Goal: Communication & Community: Answer question/provide support

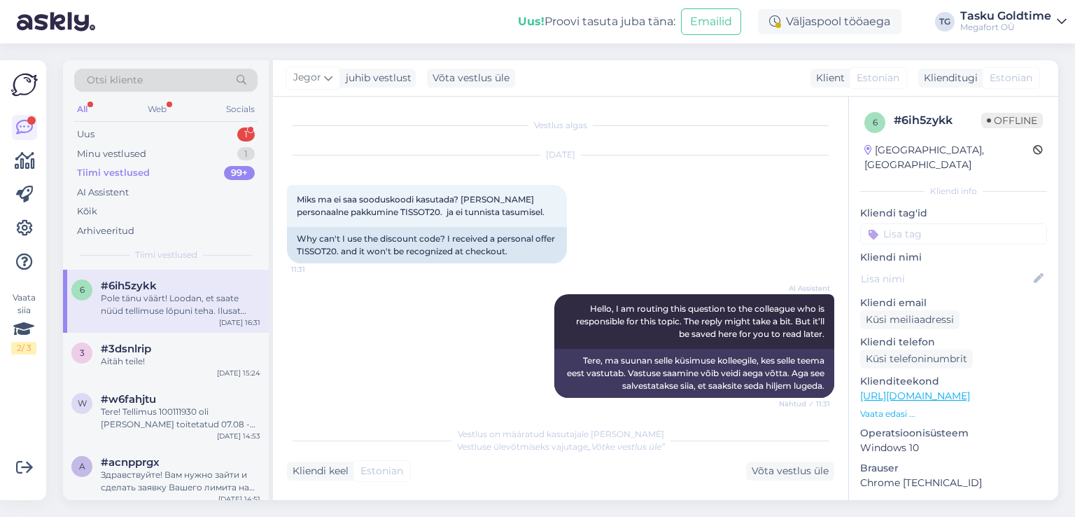
scroll to position [1800, 0]
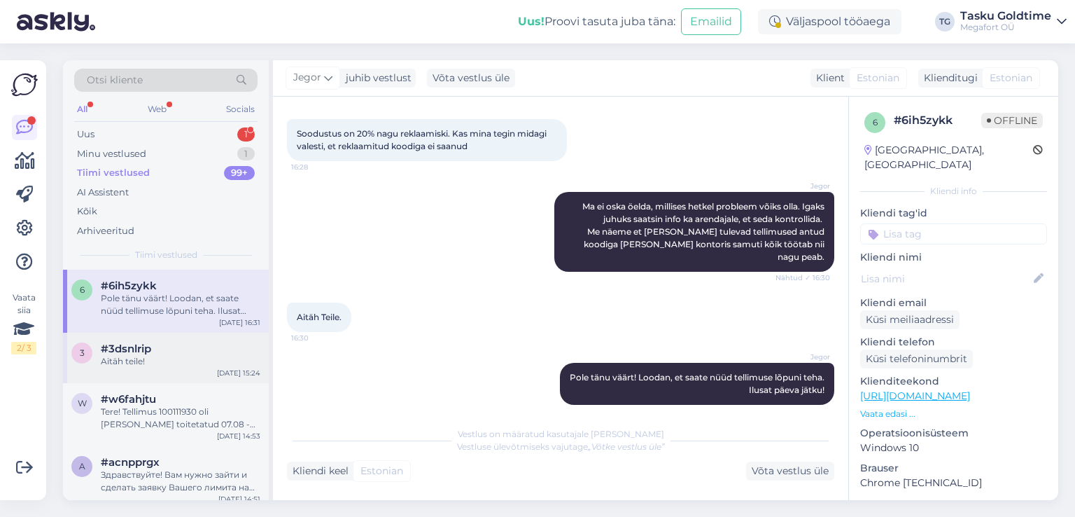
click at [160, 361] on div "Aitäh teile!" at bounding box center [181, 361] width 160 height 13
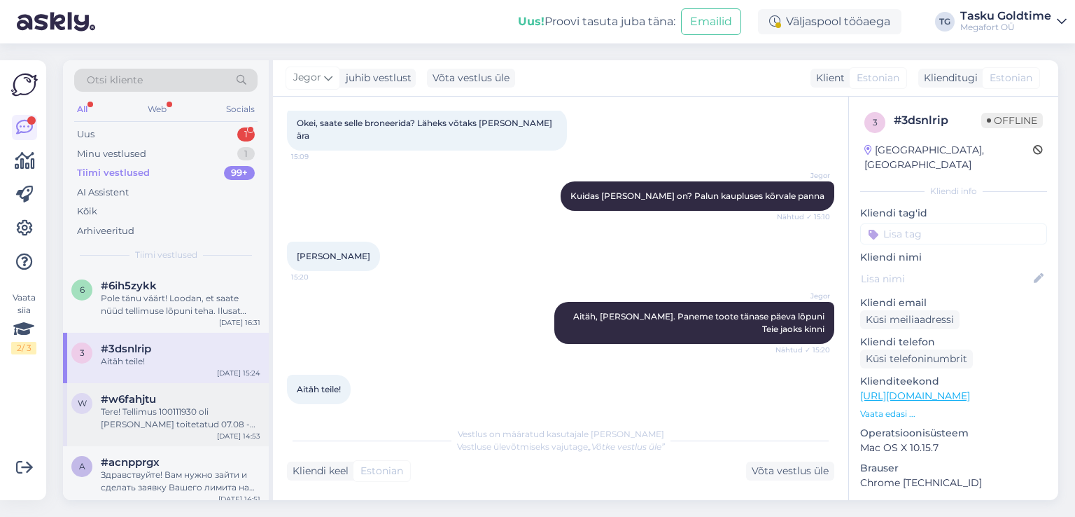
click at [230, 410] on div "Tere! Tellimus 100111930 oli [PERSON_NAME] toitetatud 07.08 - nii näitab Smartp…" at bounding box center [181, 417] width 160 height 25
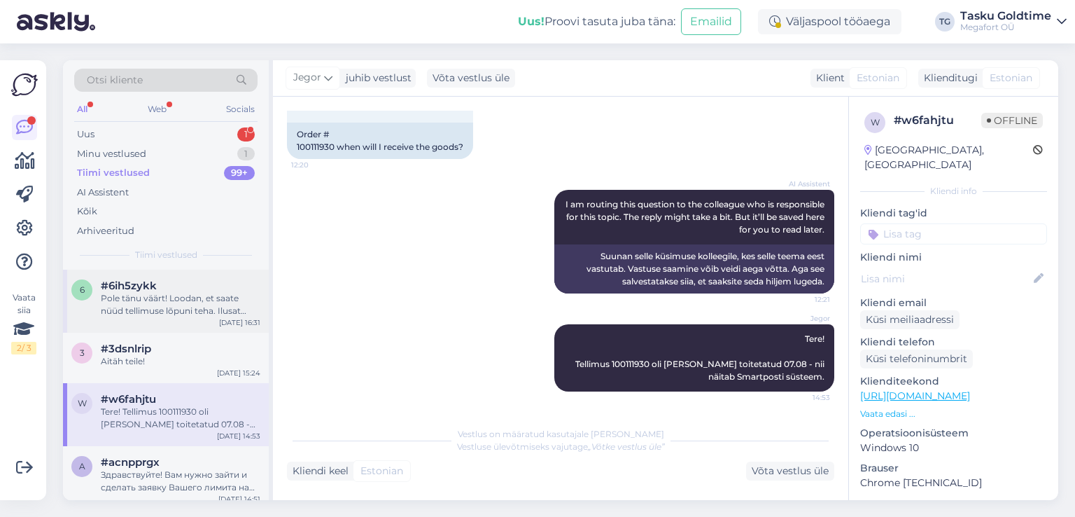
click at [207, 282] on div "#6ih5zykk" at bounding box center [181, 285] width 160 height 13
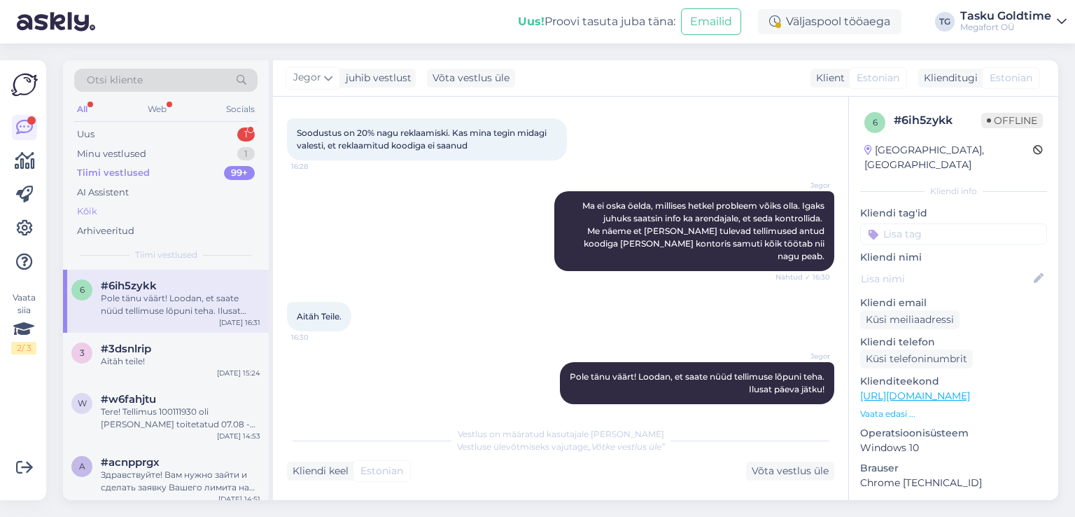
drag, startPoint x: 225, startPoint y: 132, endPoint x: 221, endPoint y: 208, distance: 76.4
click at [225, 132] on div "Uus 1" at bounding box center [165, 135] width 183 height 20
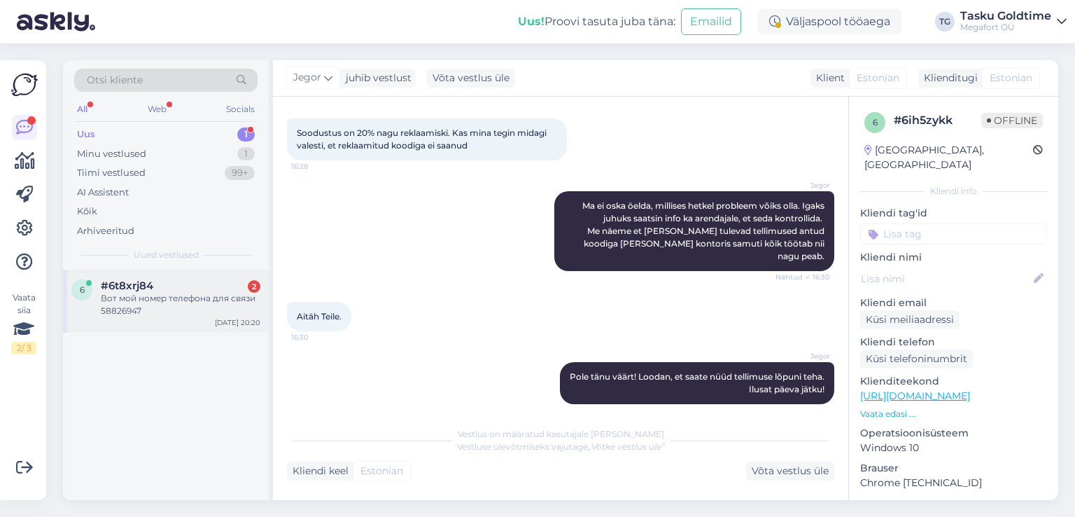
click at [200, 292] on div "Вот мой номер телефона для связи 58826947" at bounding box center [181, 304] width 160 height 25
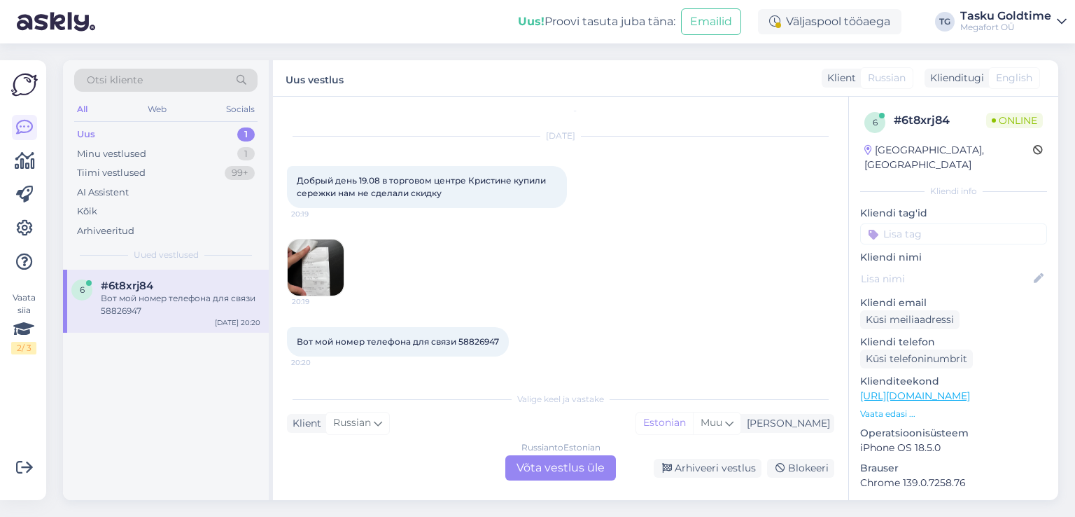
scroll to position [0, 0]
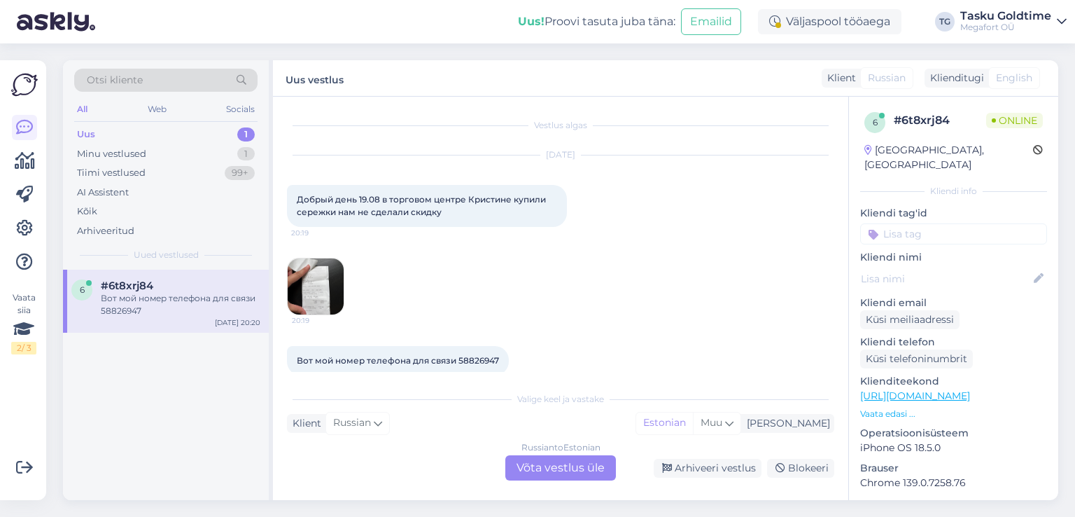
click at [291, 300] on img at bounding box center [316, 286] width 56 height 56
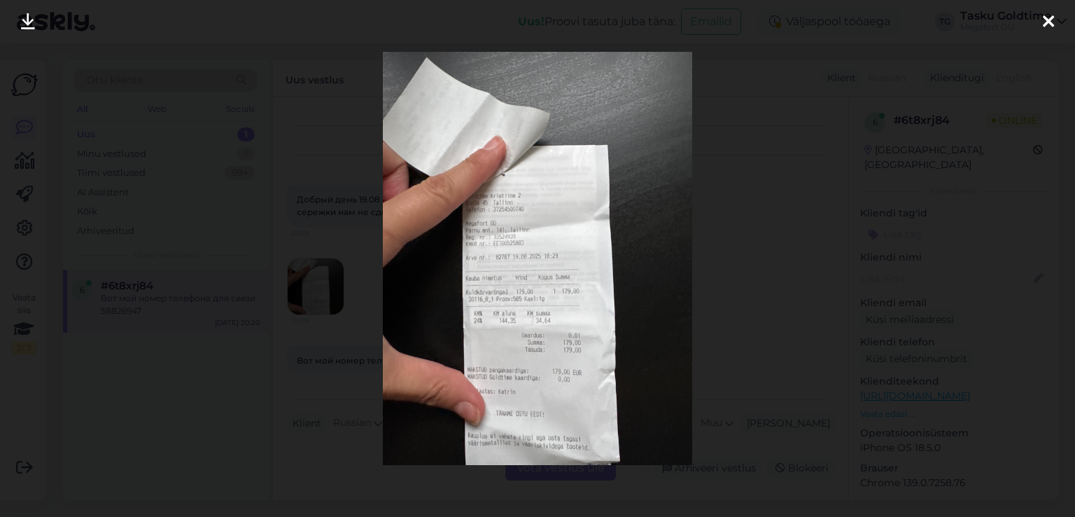
click at [335, 265] on div at bounding box center [537, 258] width 1075 height 517
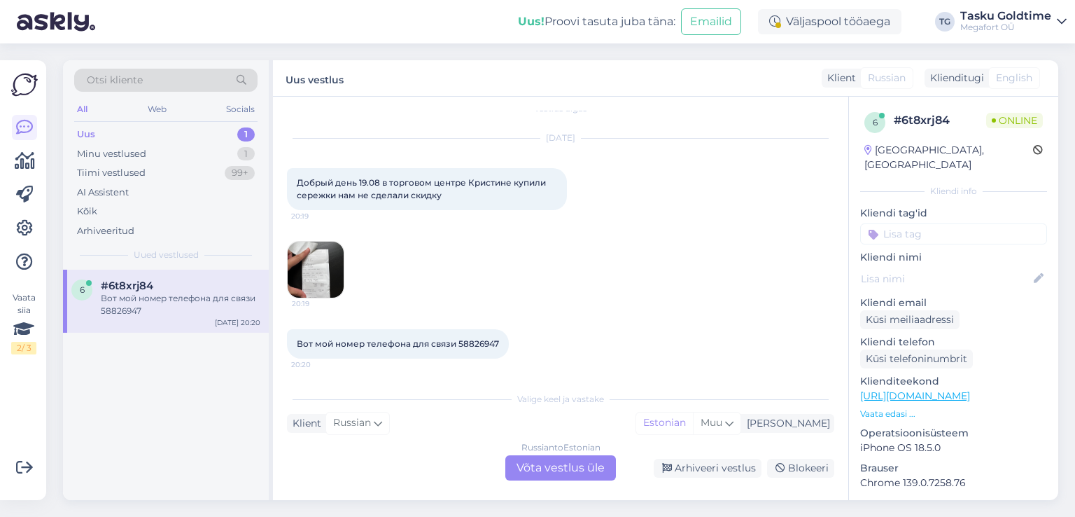
scroll to position [19, 0]
click at [325, 269] on img at bounding box center [316, 267] width 56 height 56
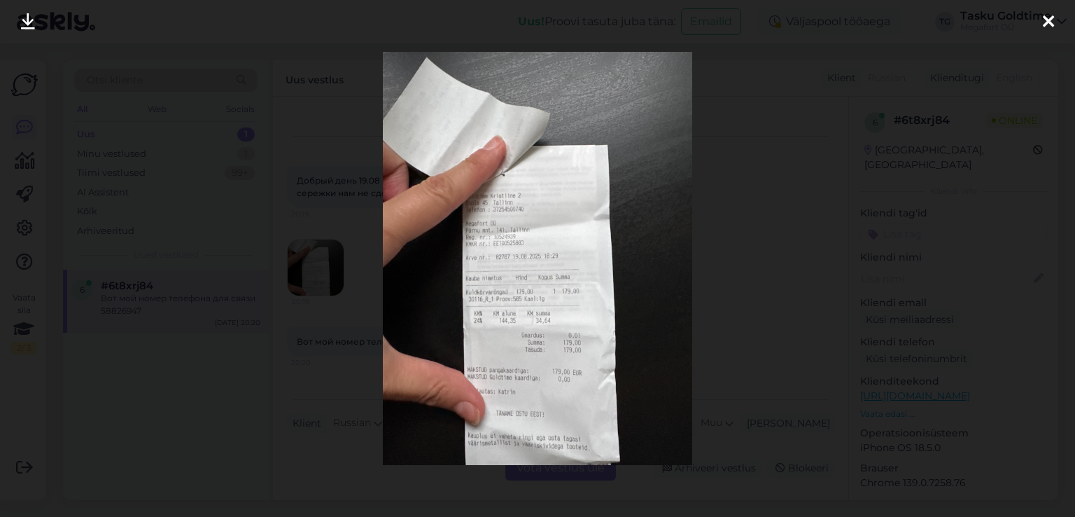
click at [354, 309] on div at bounding box center [537, 258] width 1075 height 517
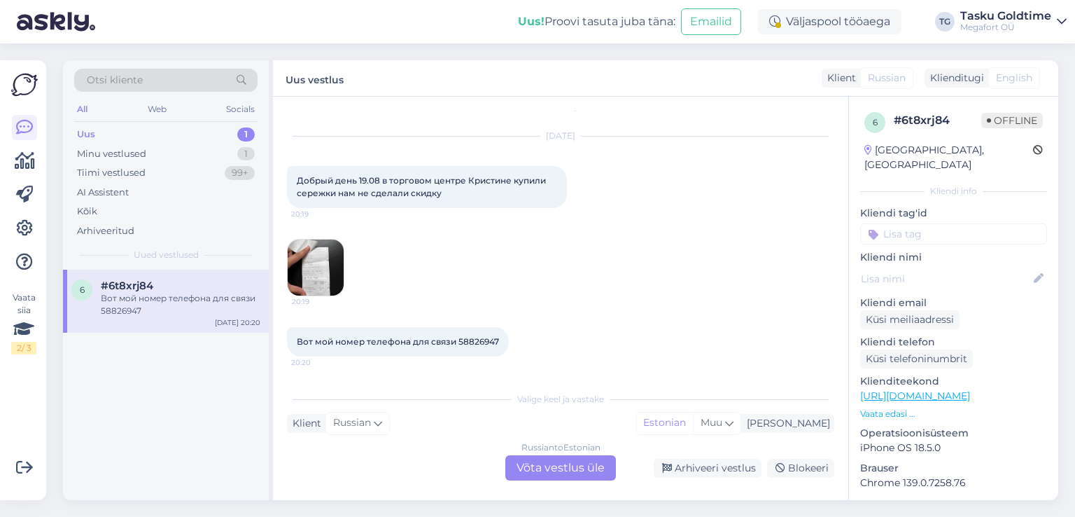
click at [328, 271] on img at bounding box center [316, 267] width 56 height 56
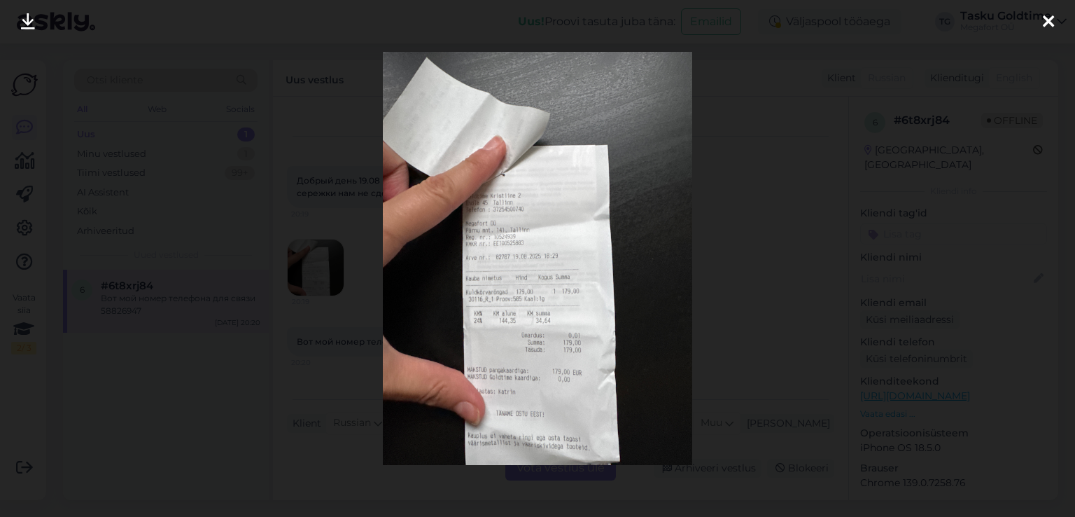
click at [351, 289] on div at bounding box center [537, 258] width 1075 height 517
